Goal: Information Seeking & Learning: Learn about a topic

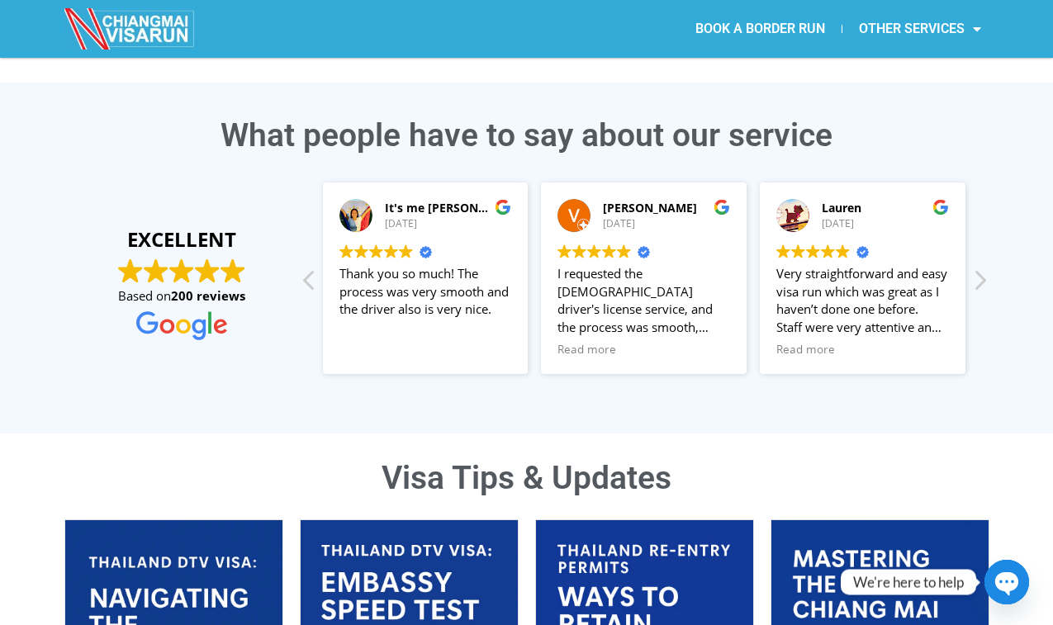
scroll to position [410, 0]
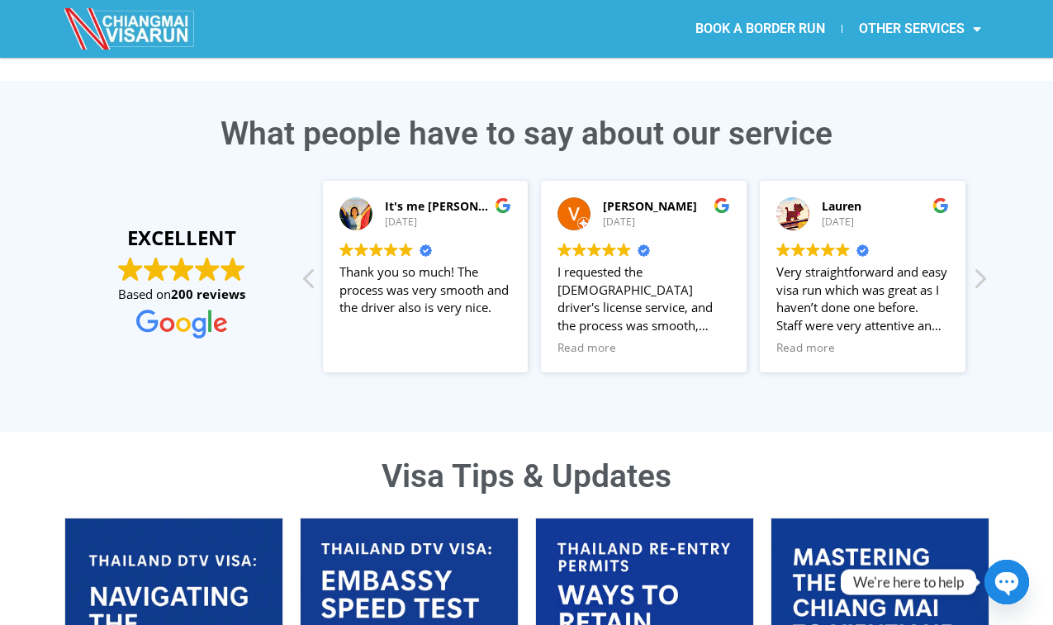
click at [990, 274] on div "What people have to say about our service EXCELLENT Based on 200 reviews It's m…" at bounding box center [527, 256] width 942 height 293
click at [971, 274] on div "Next review" at bounding box center [980, 283] width 20 height 40
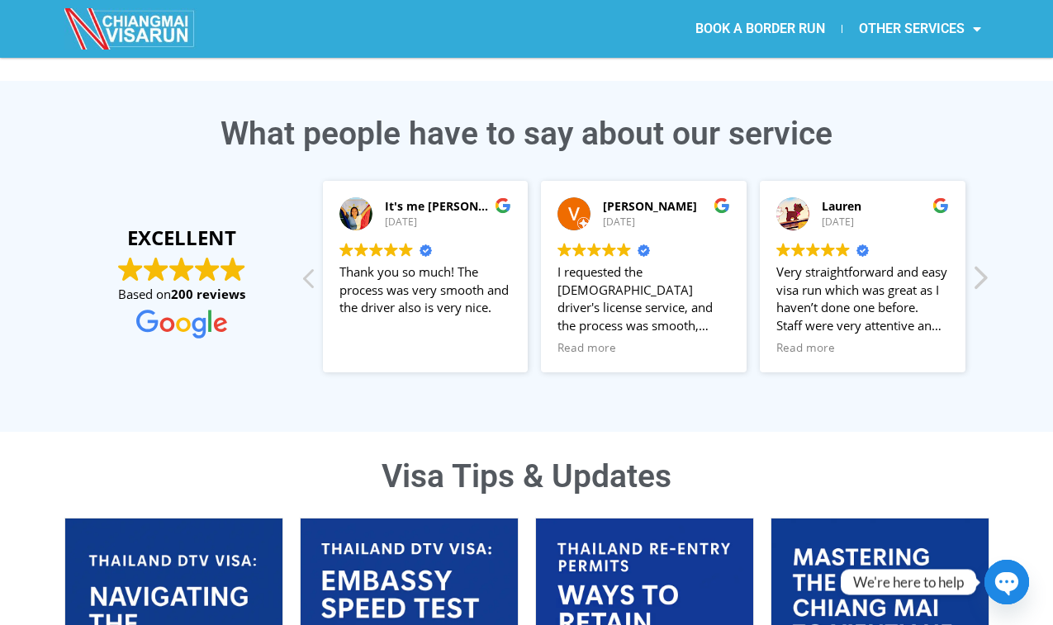
click at [971, 274] on div "Next review" at bounding box center [980, 283] width 20 height 40
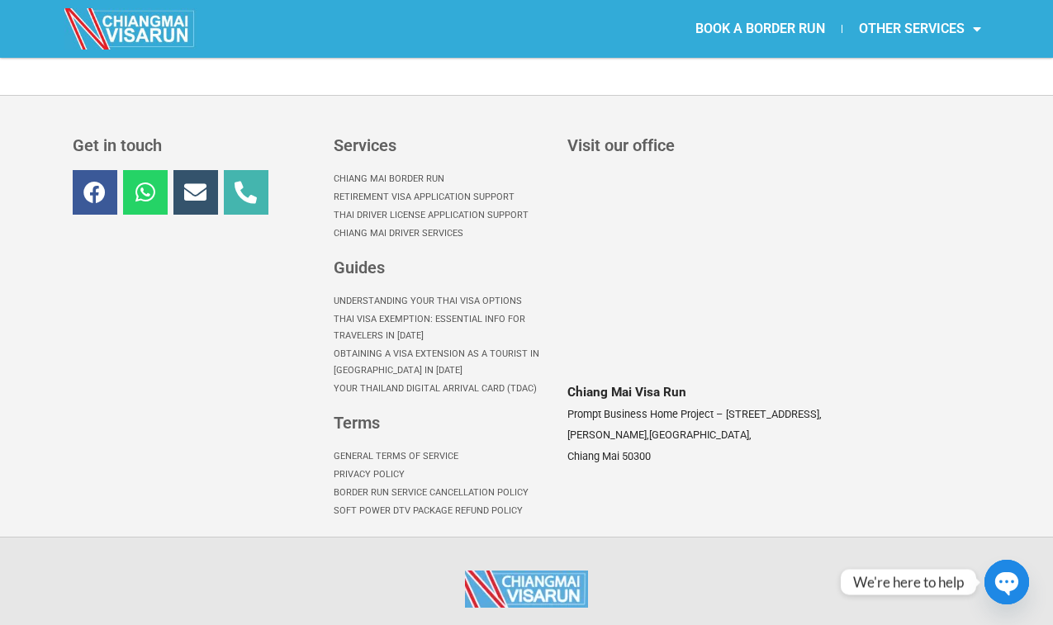
scroll to position [1231, 0]
click at [143, 180] on icon at bounding box center [145, 191] width 22 height 22
click at [142, 169] on link "Whatsapp" at bounding box center [145, 191] width 45 height 45
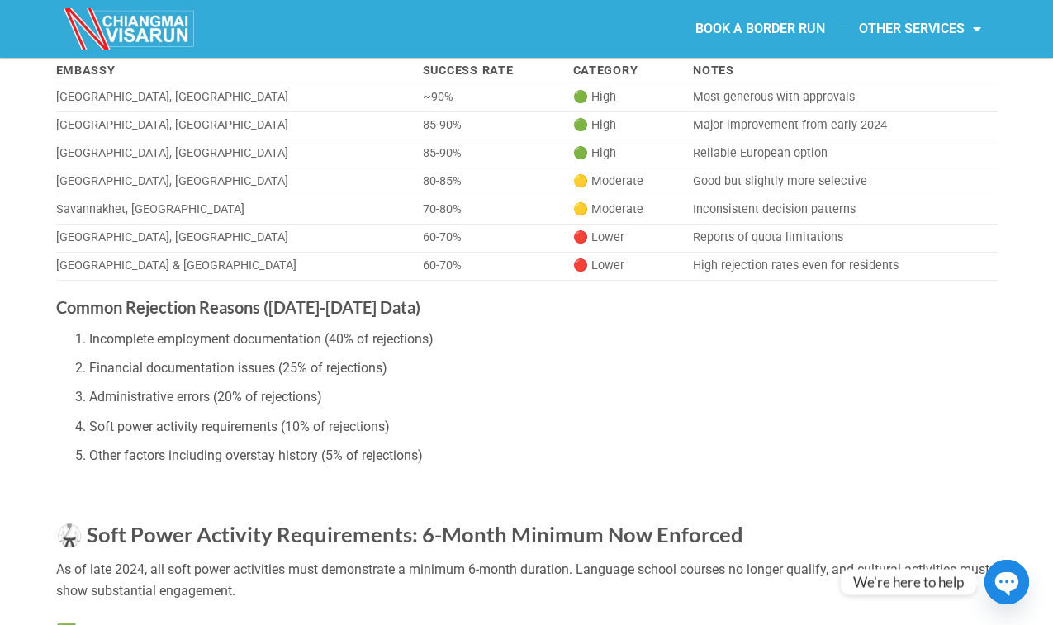
scroll to position [1572, 0]
